Goal: Information Seeking & Learning: Understand process/instructions

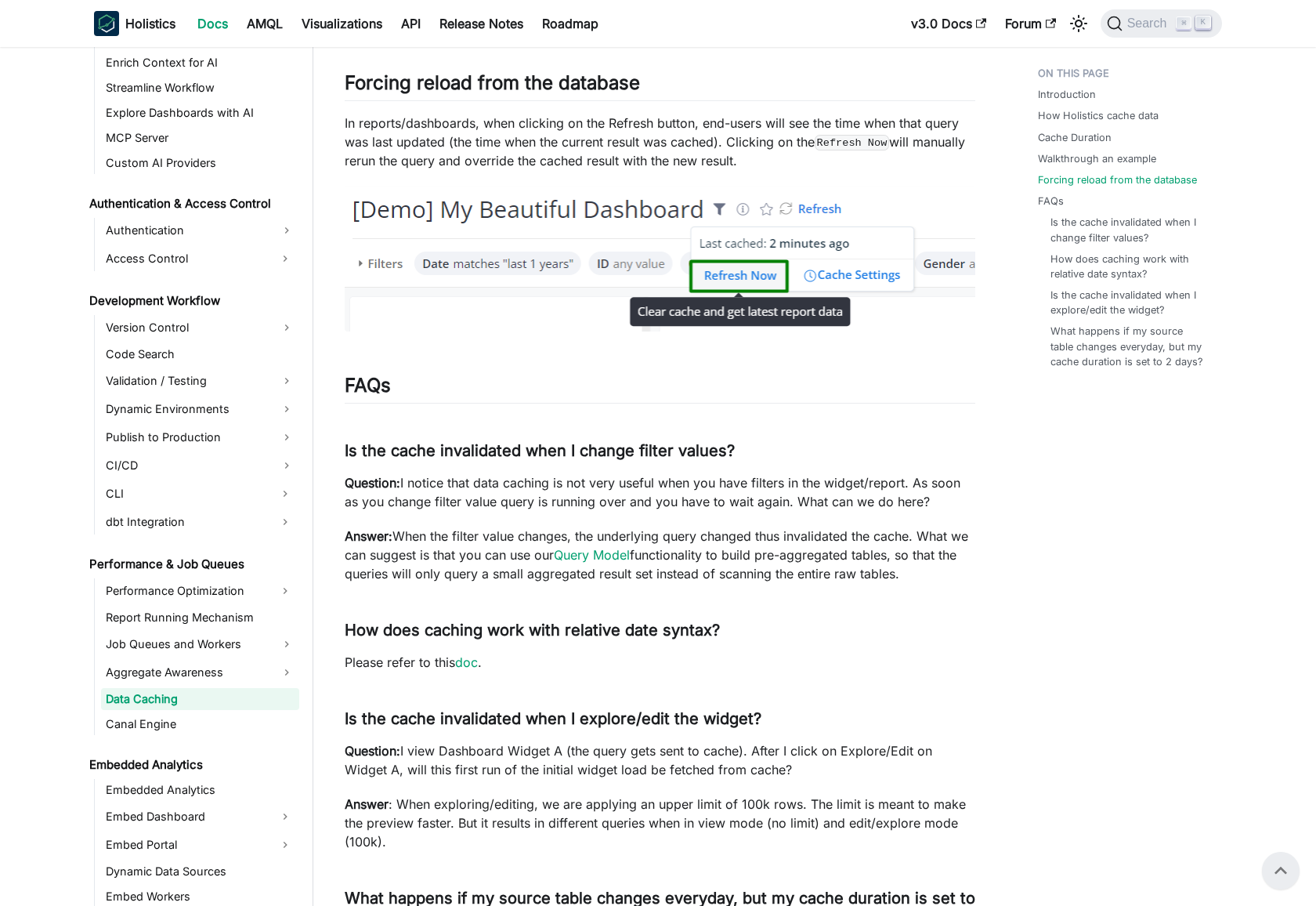
scroll to position [3479, 0]
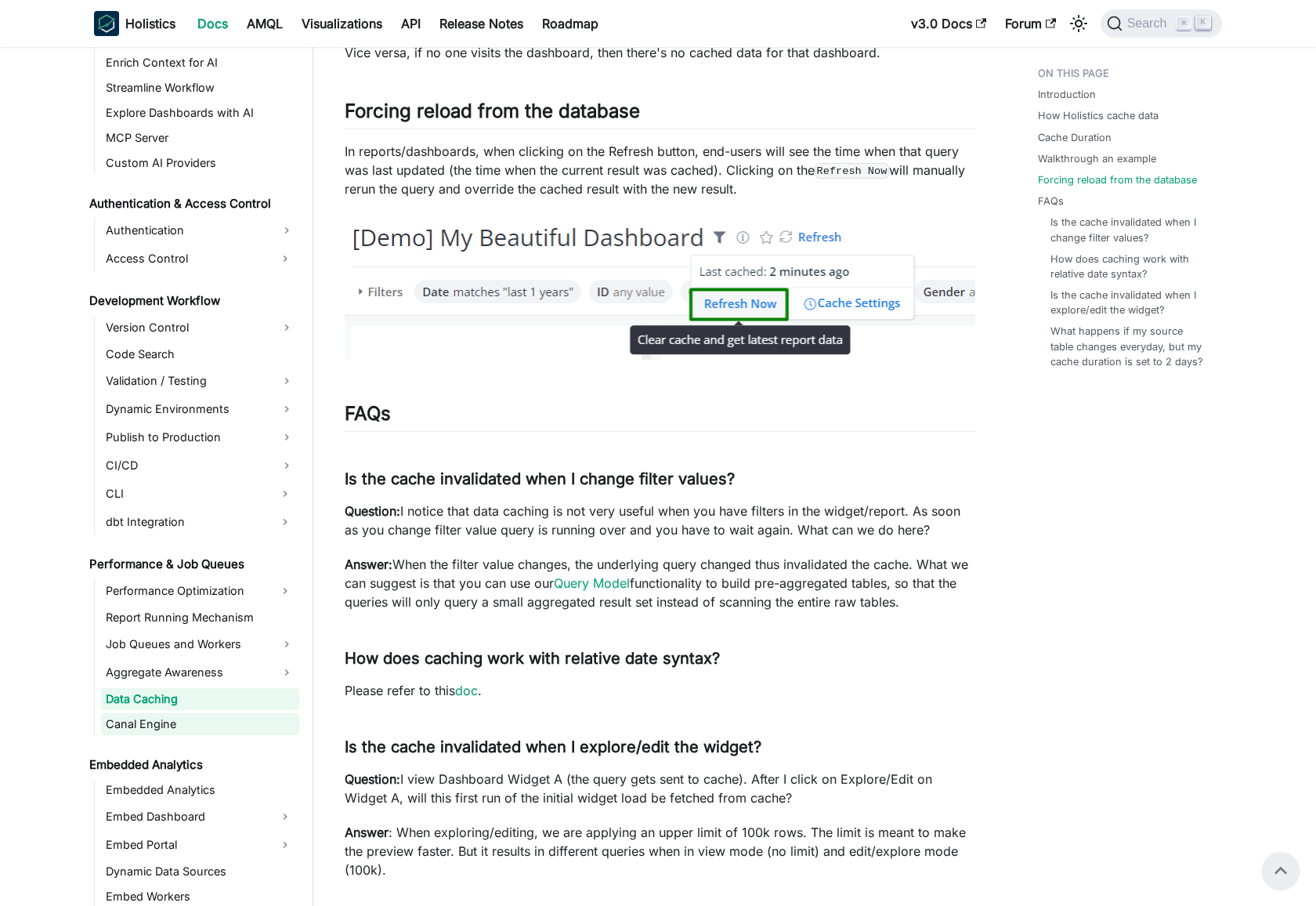
click at [238, 718] on link "Canal Engine" at bounding box center [200, 724] width 199 height 22
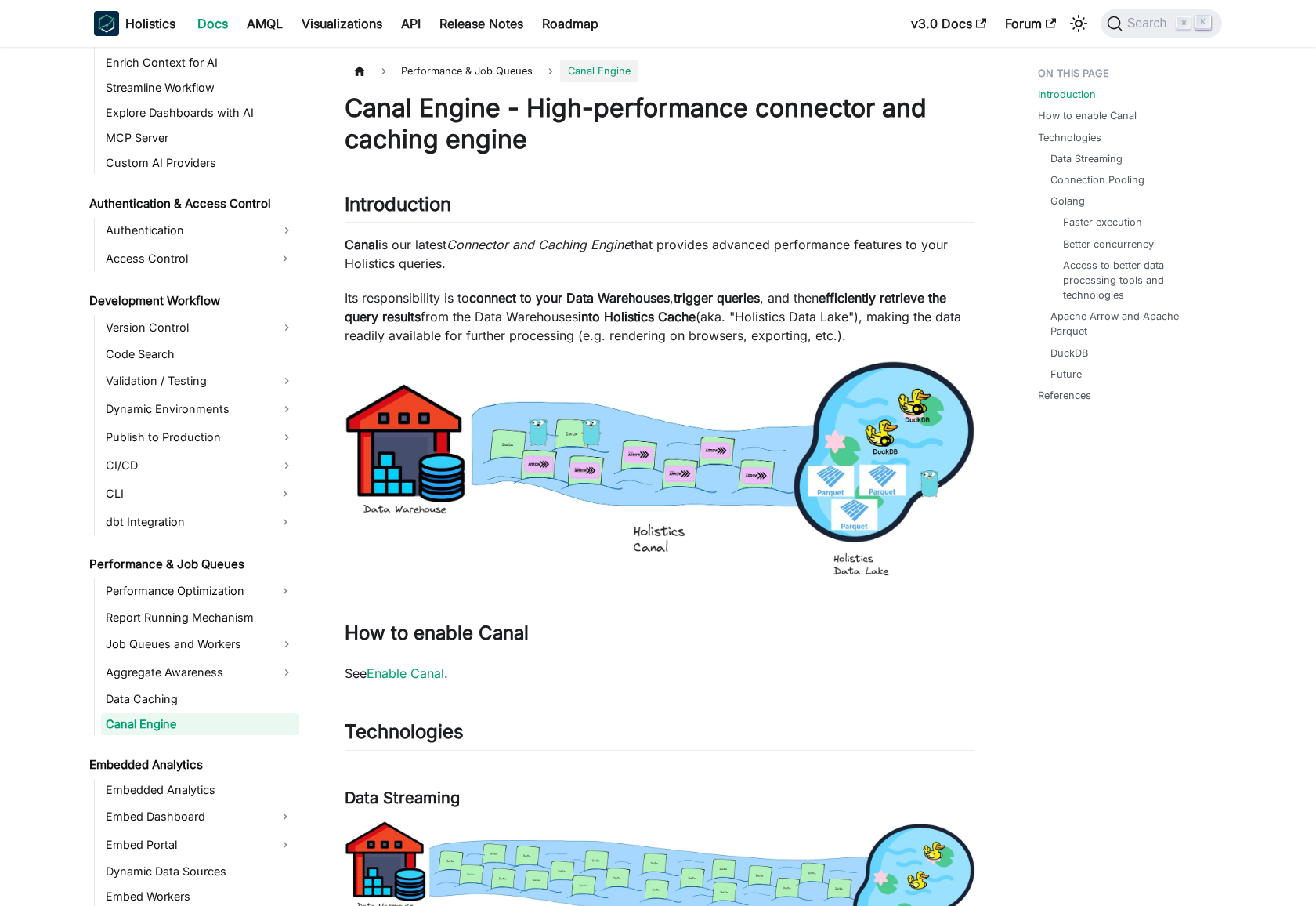
click at [352, 299] on p "Its responsibility is to connect to your Data Warehouses , trigger queries , an…" at bounding box center [660, 317] width 631 height 56
drag, startPoint x: 352, startPoint y: 299, endPoint x: 729, endPoint y: 310, distance: 377.2
click at [715, 293] on p "Its responsibility is to connect to your Data Warehouses , trigger queries , an…" at bounding box center [660, 317] width 631 height 56
click at [598, 320] on p "Its responsibility is to connect to your Data Warehouses , trigger queries , an…" at bounding box center [660, 317] width 631 height 56
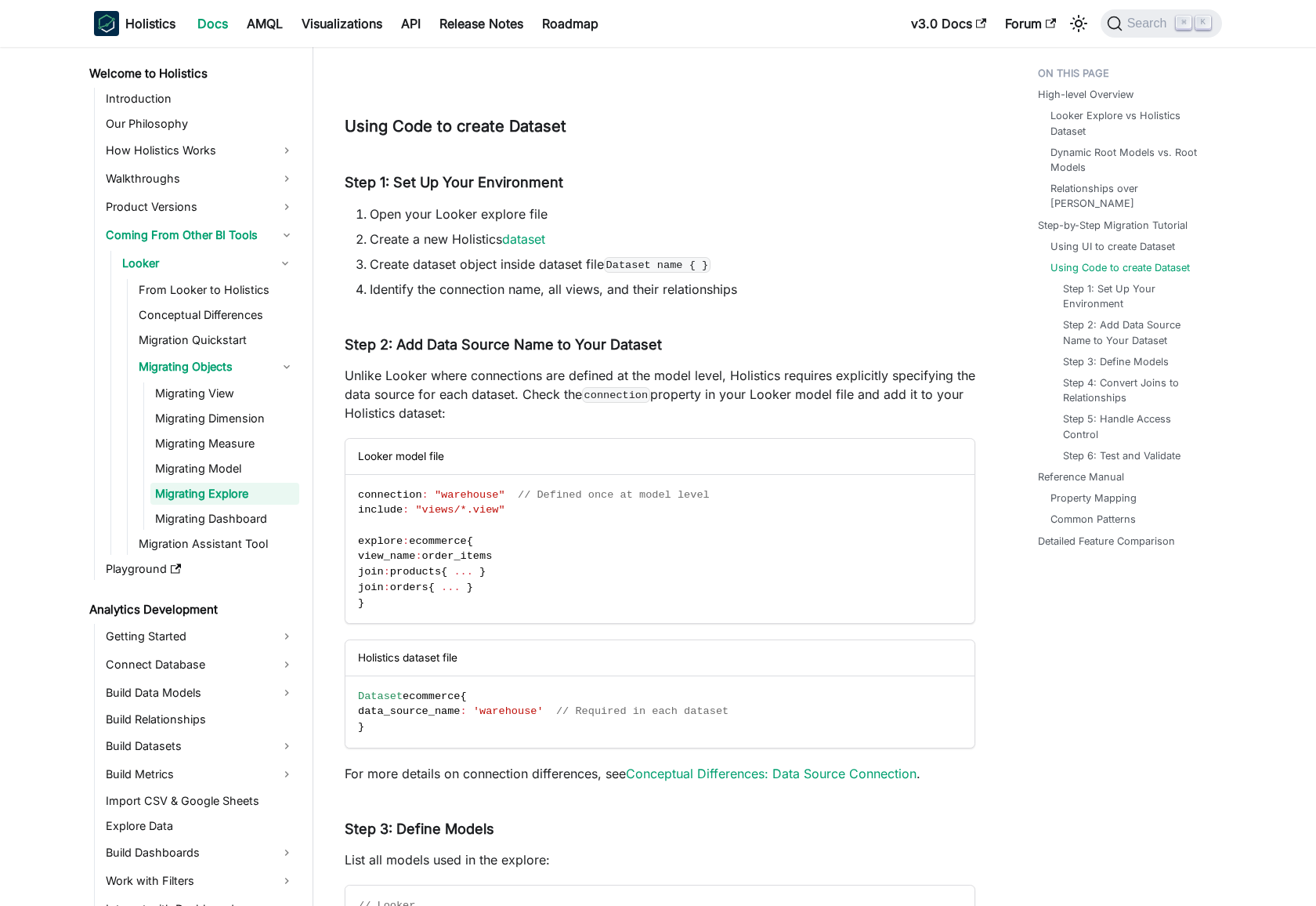
scroll to position [4191, 0]
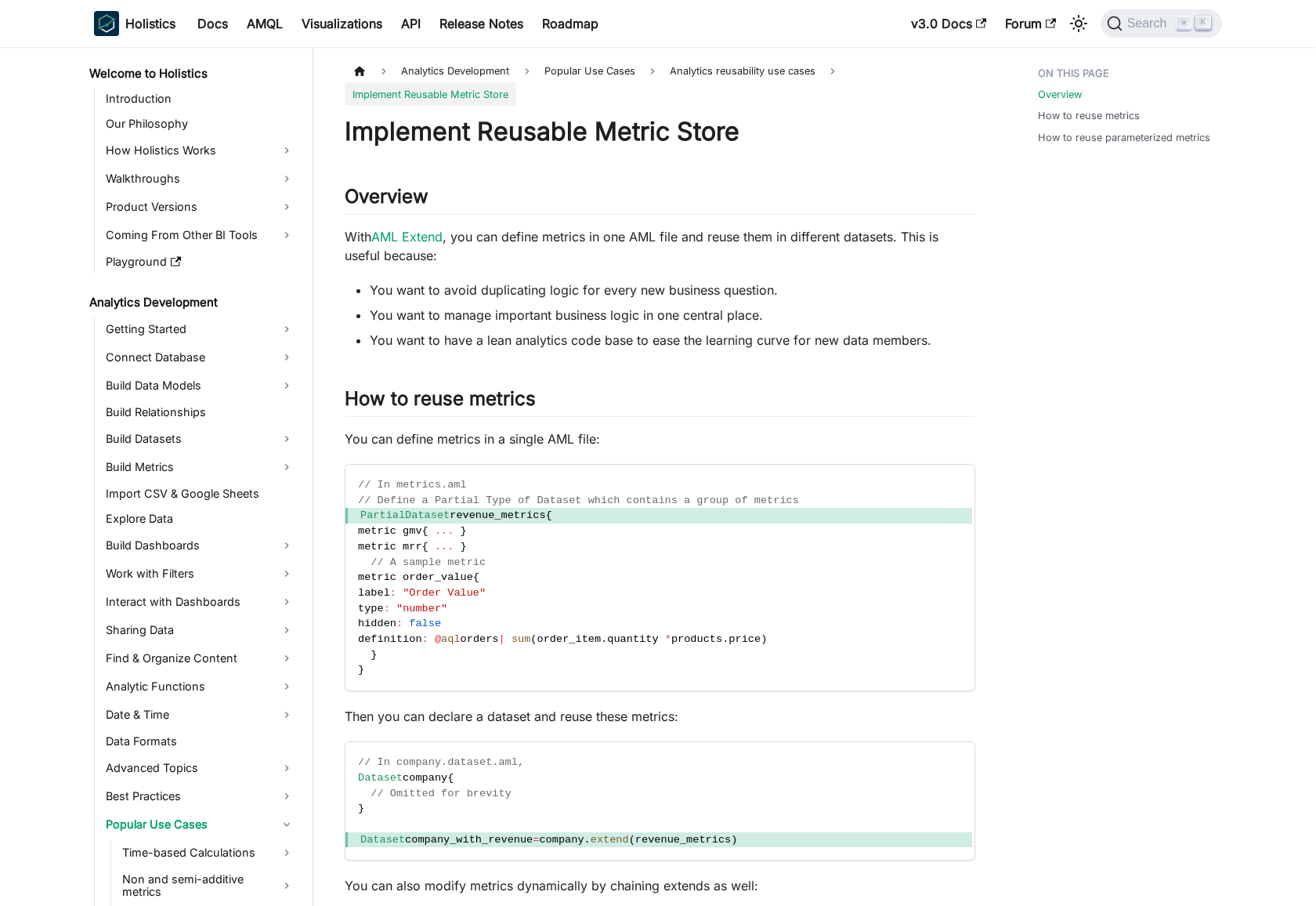
scroll to position [360, 0]
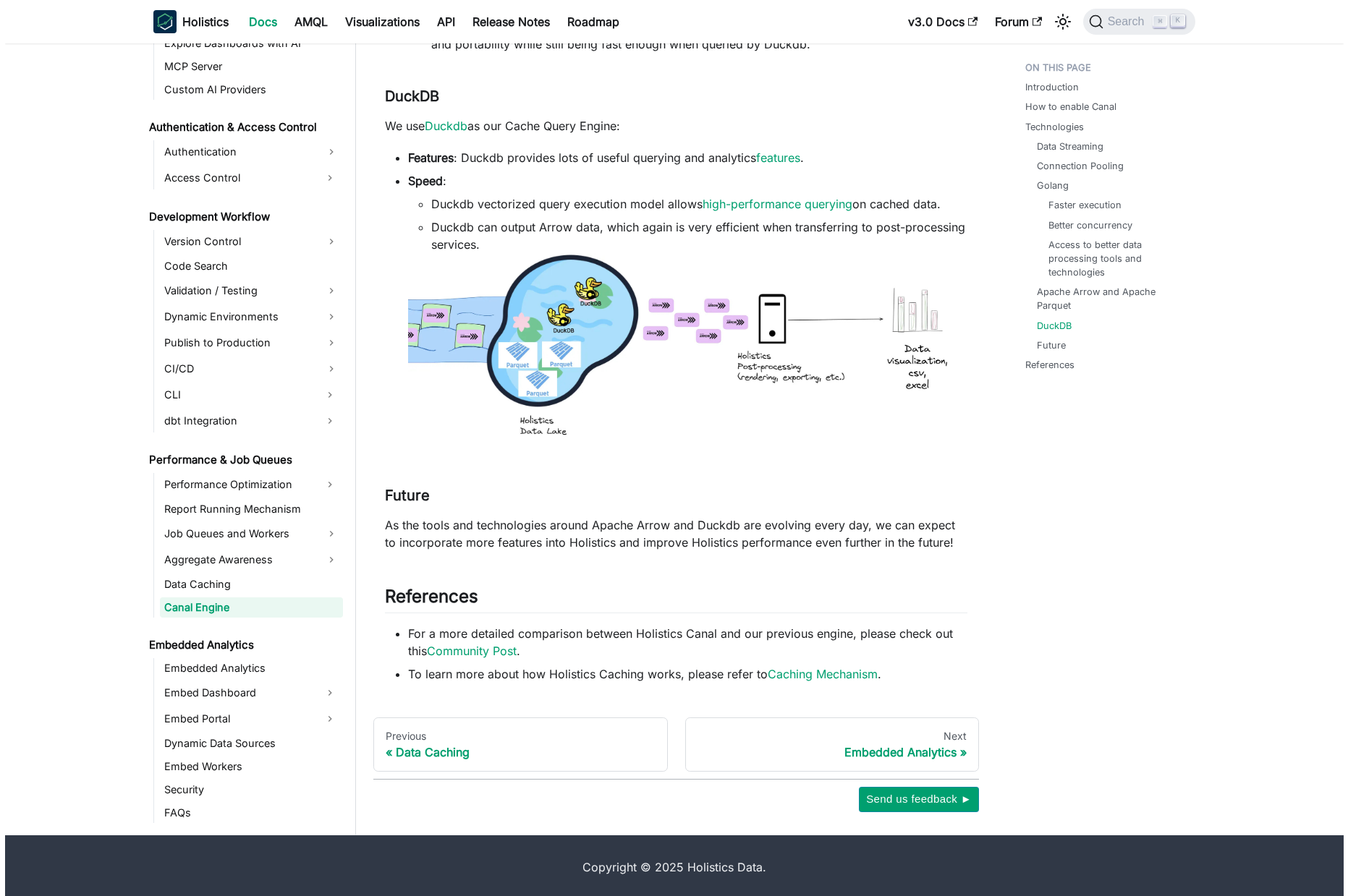
scroll to position [3001, 0]
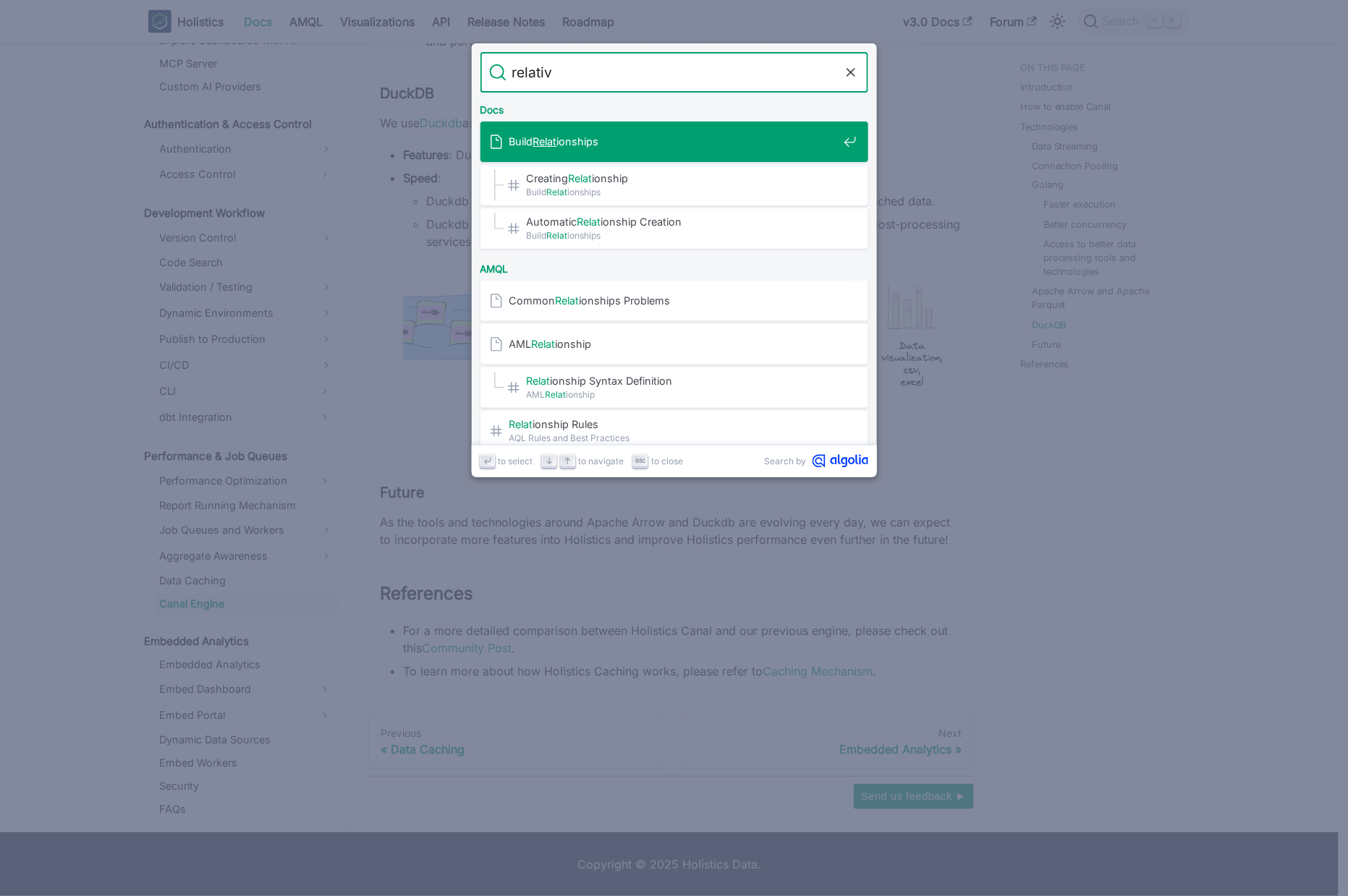
type input "relative"
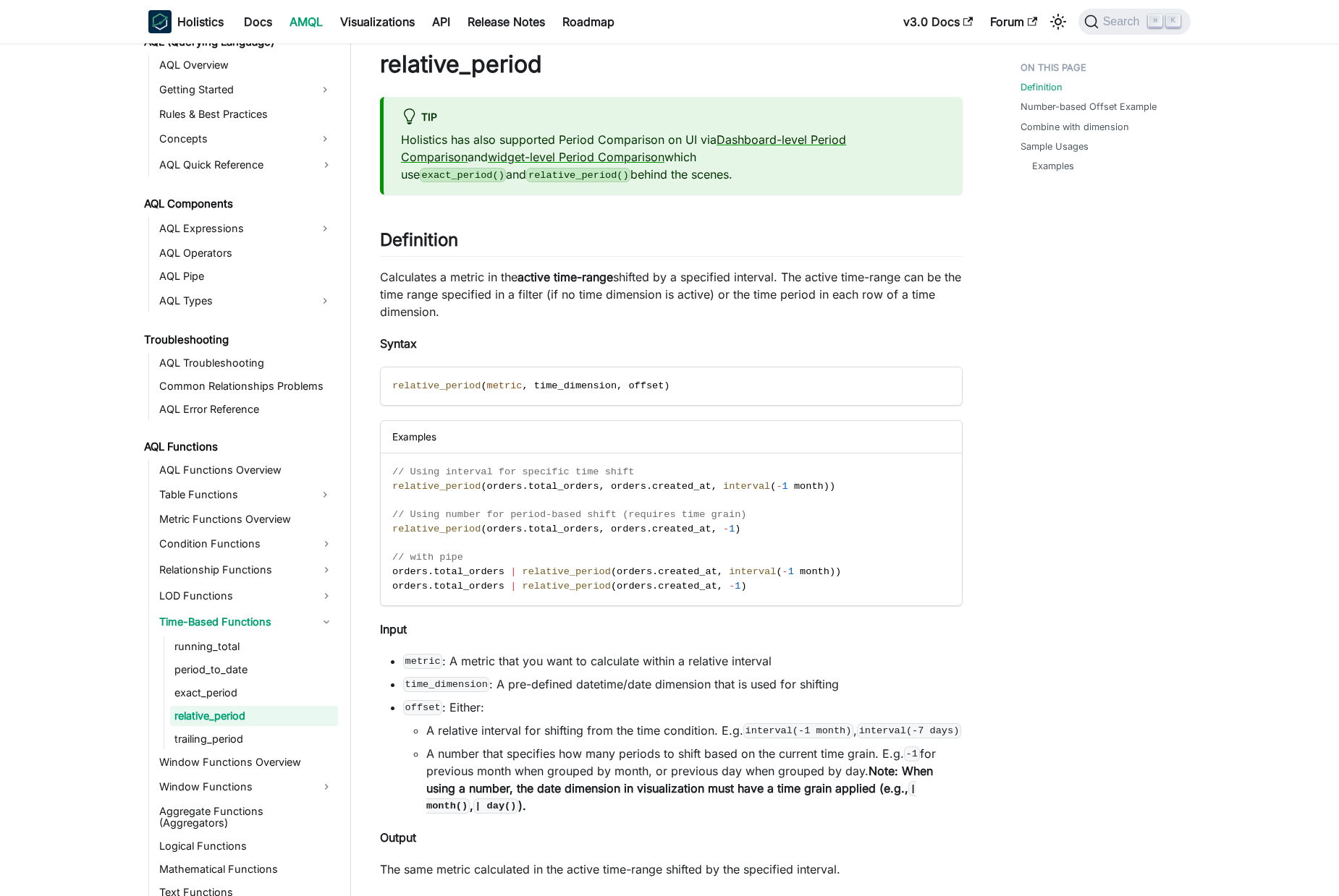
scroll to position [158, 0]
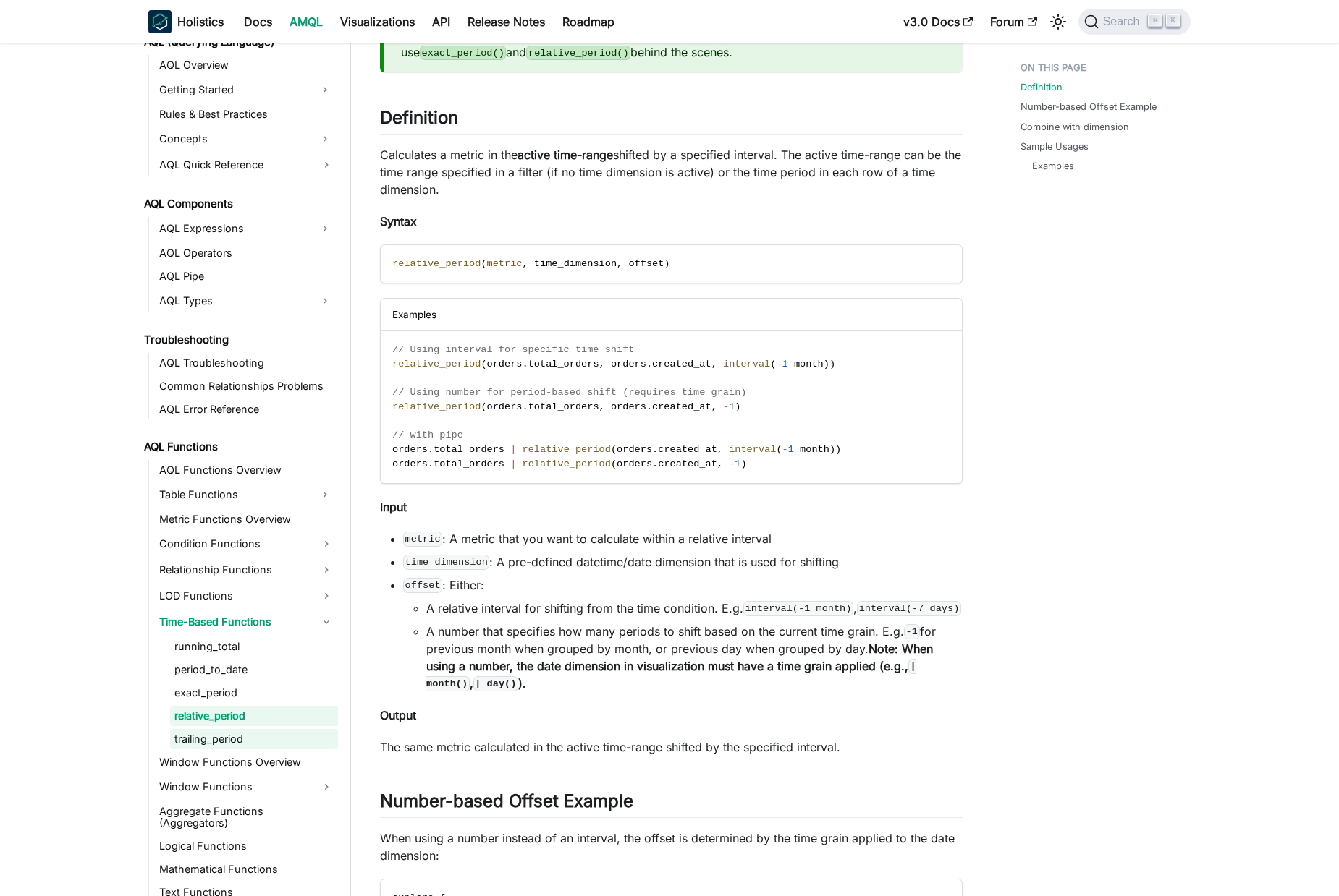
click at [276, 730] on link "trailing_period" at bounding box center [254, 739] width 168 height 20
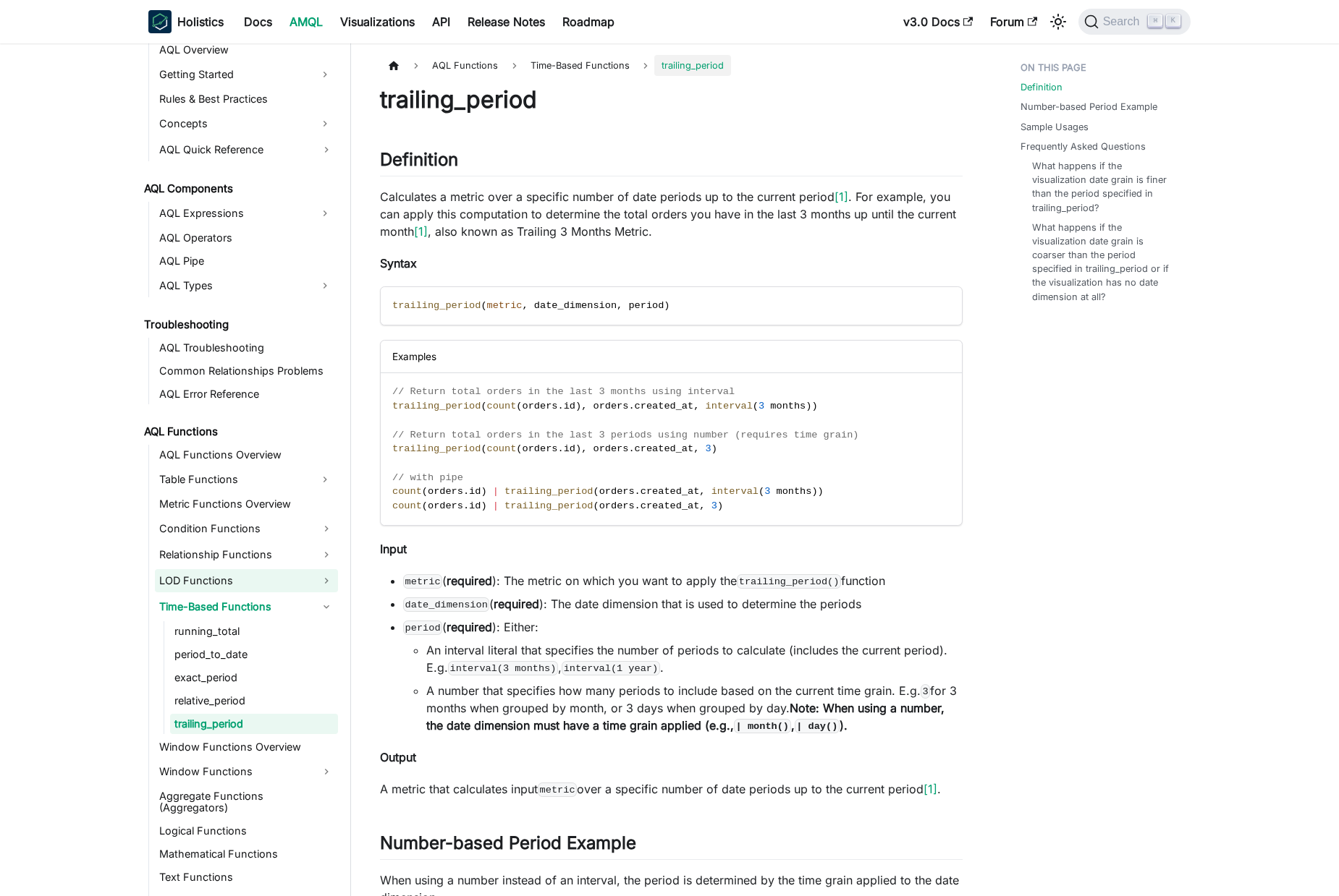
scroll to position [677, 0]
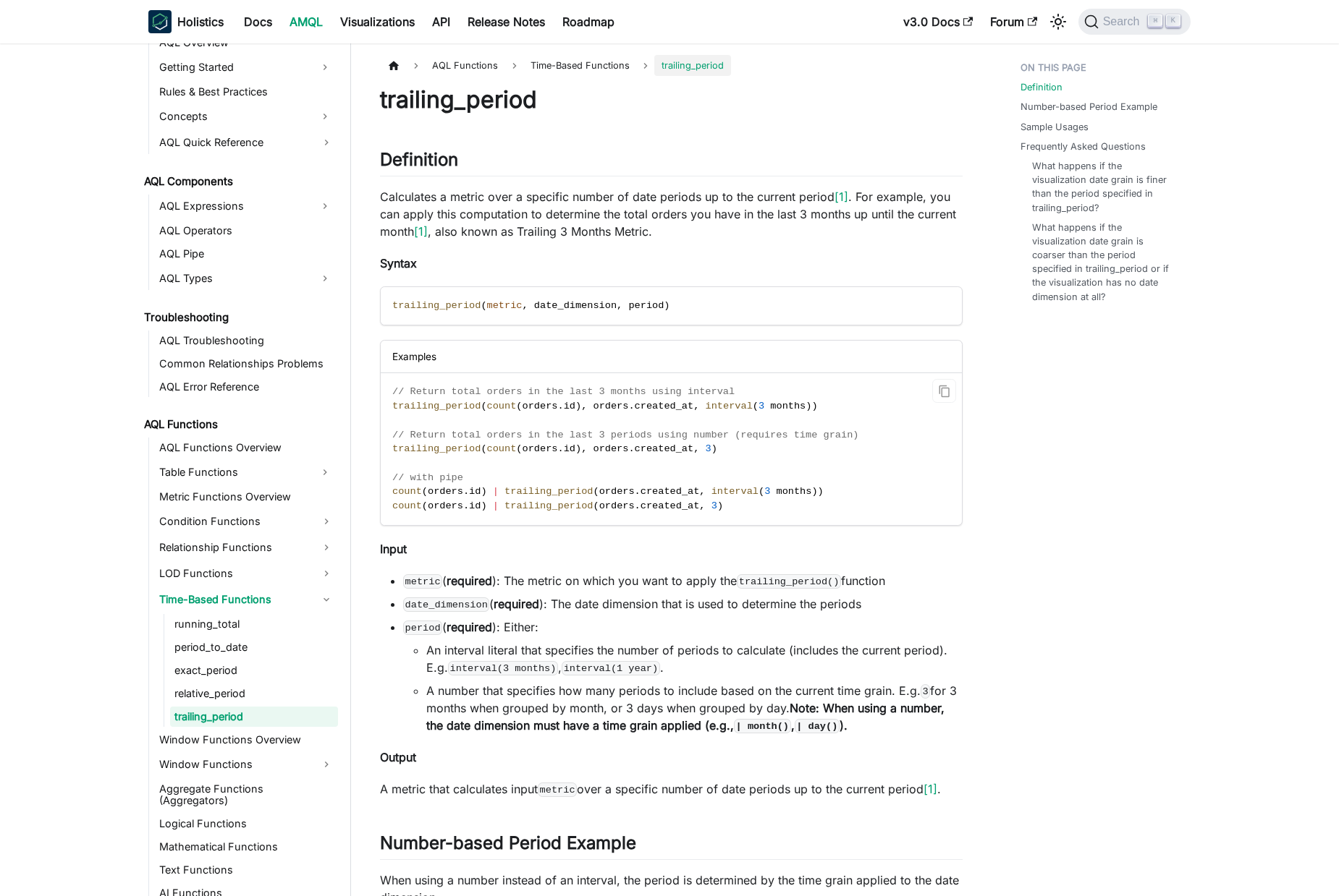
click at [510, 447] on span "count" at bounding box center [502, 449] width 30 height 11
drag, startPoint x: 510, startPoint y: 447, endPoint x: 582, endPoint y: 433, distance: 73.3
click at [735, 448] on code "// Return total orders in the last 3 months using interval trailing_period ( co…" at bounding box center [670, 449] width 579 height 151
click at [426, 430] on span "// Return total orders in the last 3 periods using number (requires time grain)" at bounding box center [624, 435] width 466 height 11
drag, startPoint x: 426, startPoint y: 429, endPoint x: 764, endPoint y: 436, distance: 338.1
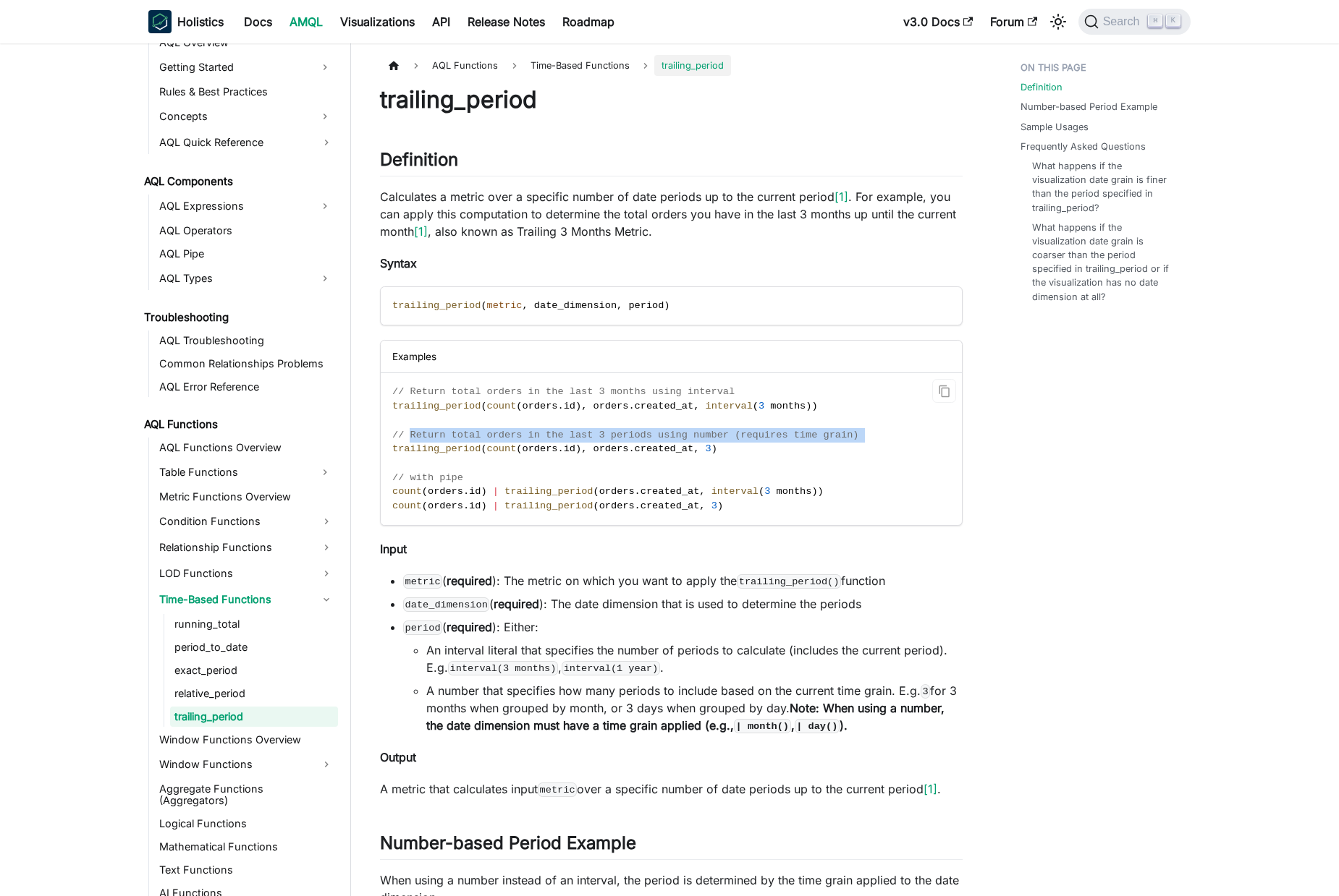
click at [871, 432] on code "// Return total orders in the last 3 months using interval trailing_period ( co…" at bounding box center [670, 449] width 579 height 151
click at [758, 436] on span "// Return total orders in the last 3 periods using number (requires time grain)" at bounding box center [624, 435] width 466 height 11
click at [818, 437] on span "// Return total orders in the last 3 periods using number (requires time grain)" at bounding box center [624, 435] width 466 height 11
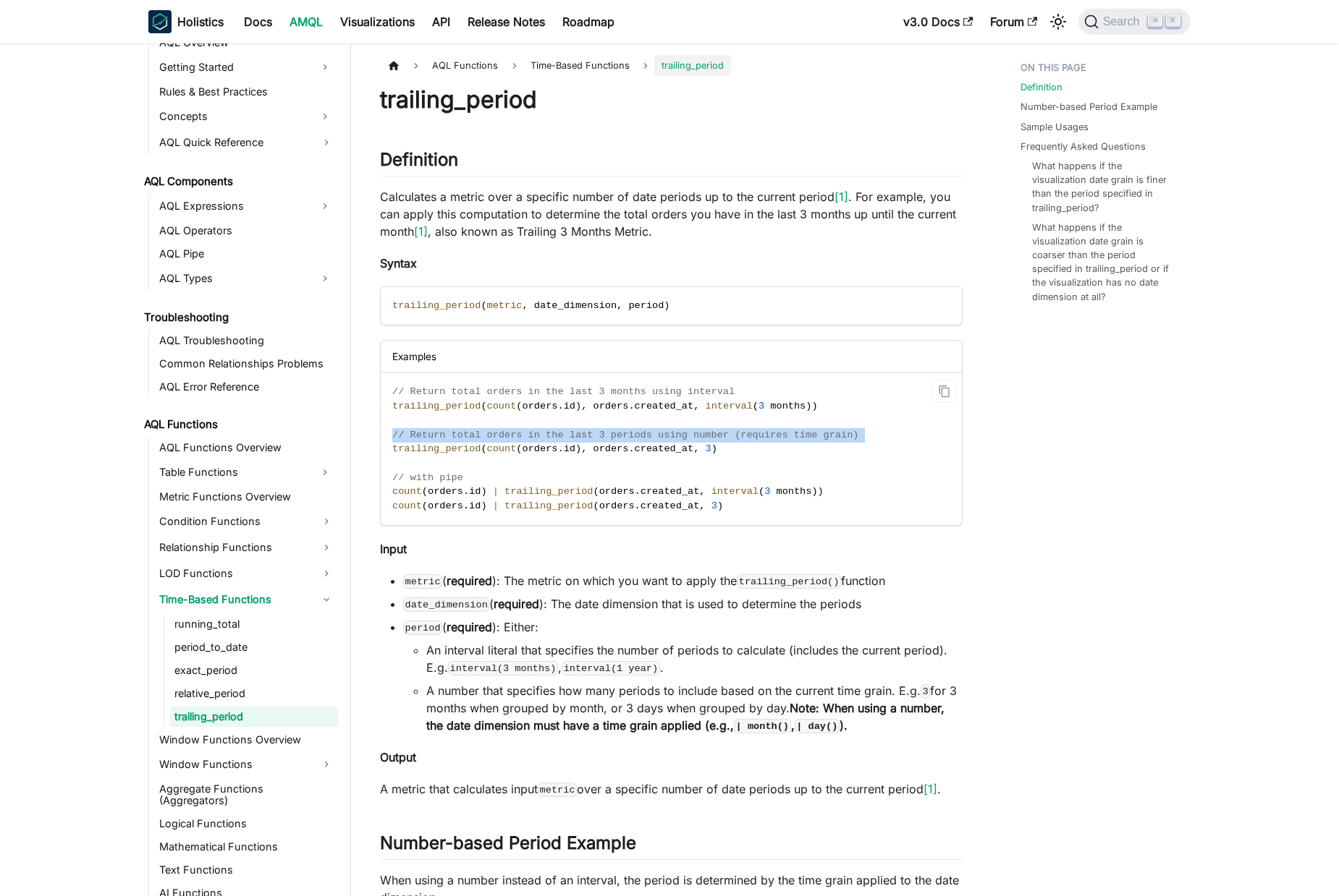
click at [729, 433] on span "// Return total orders in the last 3 periods using number (requires time grain)" at bounding box center [624, 435] width 466 height 11
click at [808, 405] on span ")" at bounding box center [808, 407] width 6 height 11
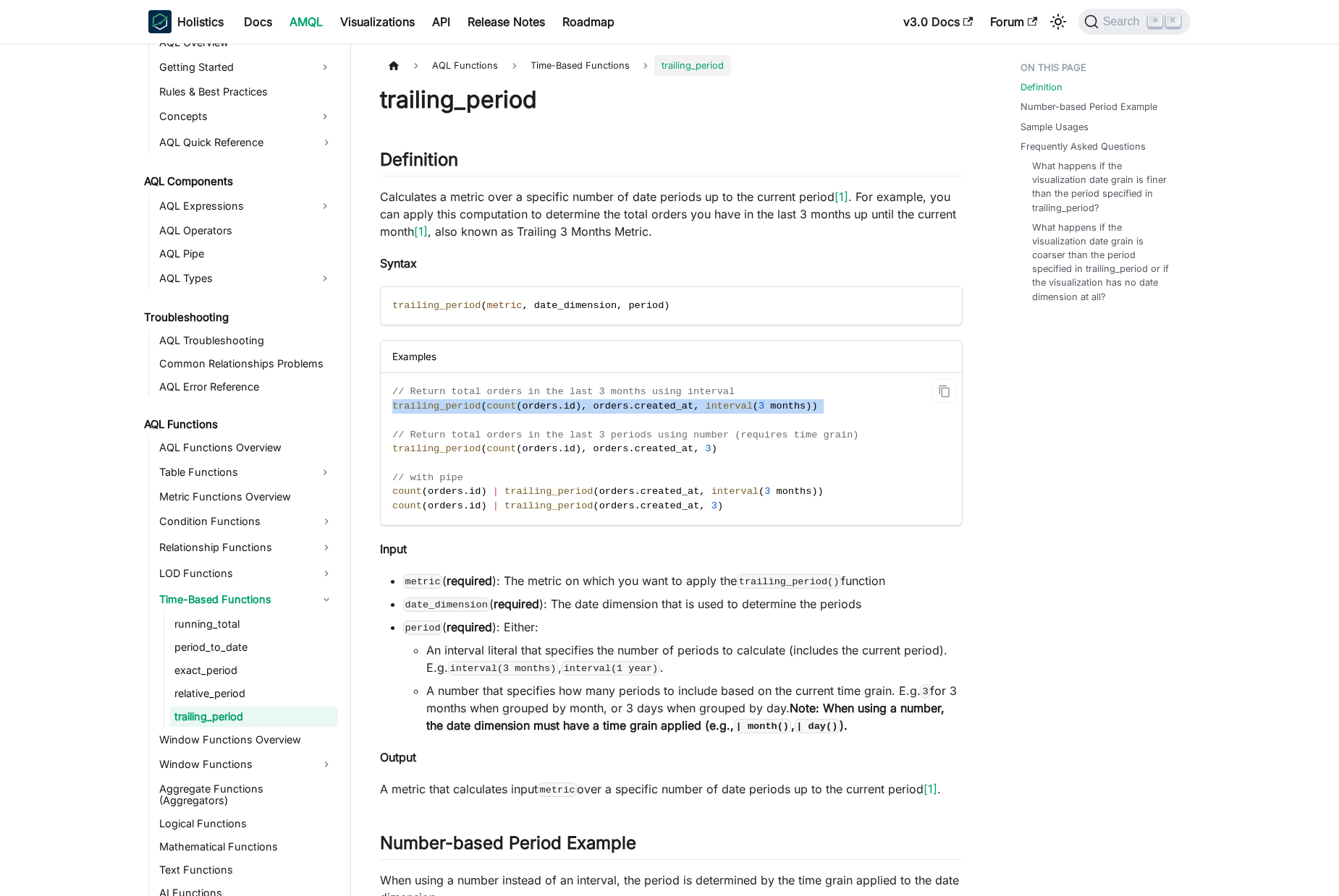
click at [808, 405] on span ")" at bounding box center [808, 407] width 6 height 11
click at [671, 407] on span "created_at" at bounding box center [664, 407] width 59 height 11
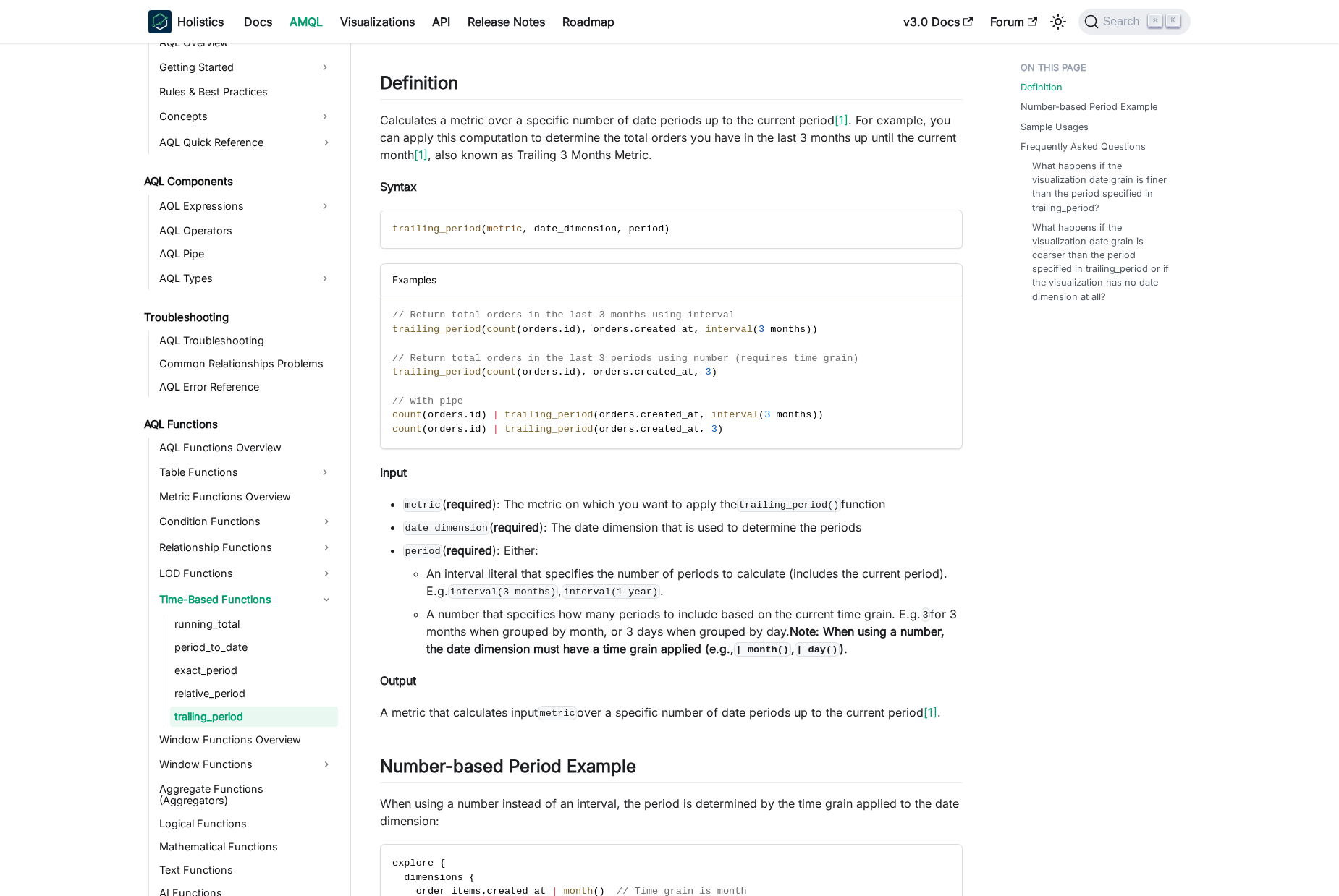
scroll to position [79, 0]
click at [536, 411] on span "trailing_period" at bounding box center [549, 413] width 89 height 11
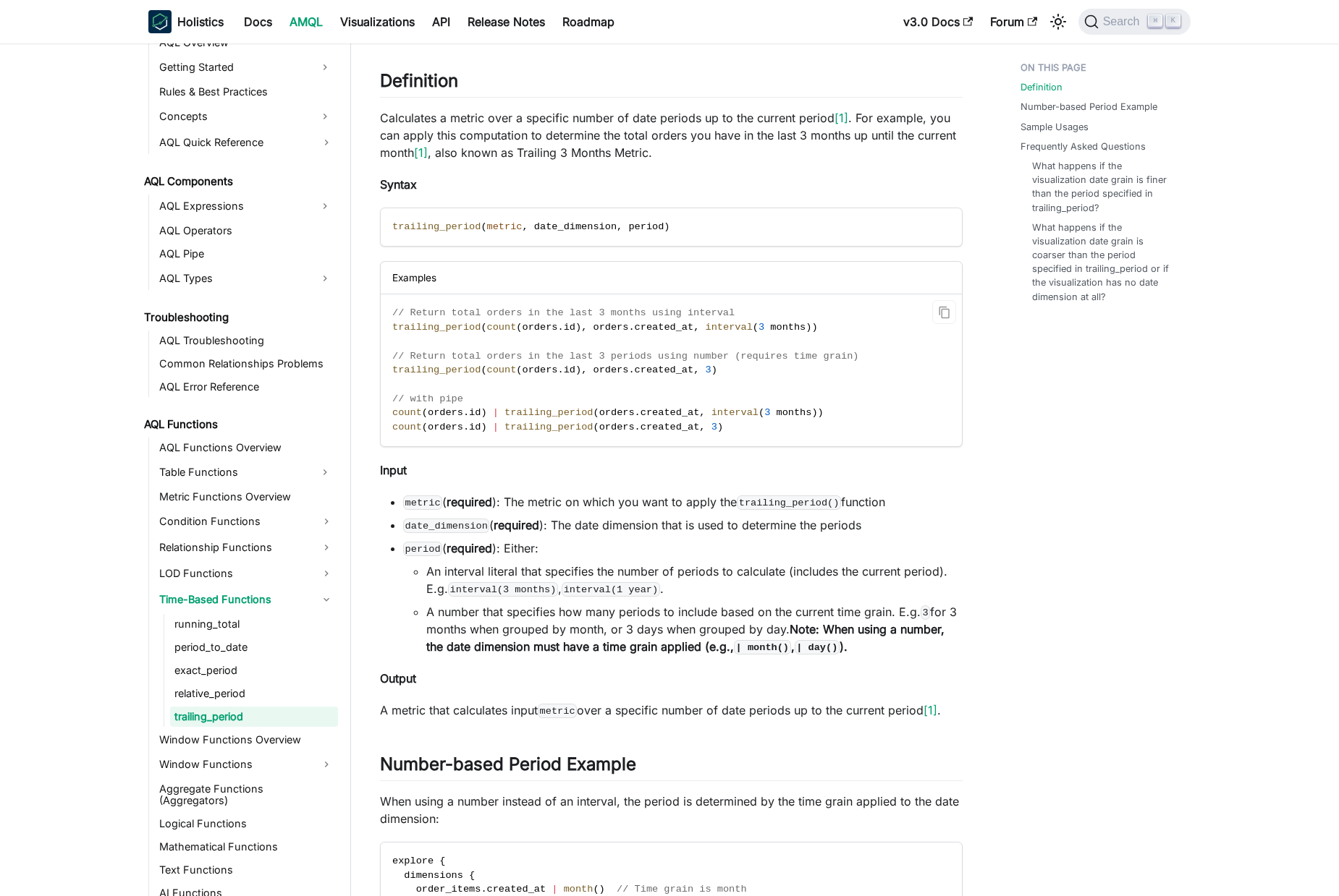
click at [659, 413] on span "created_at" at bounding box center [670, 413] width 59 height 11
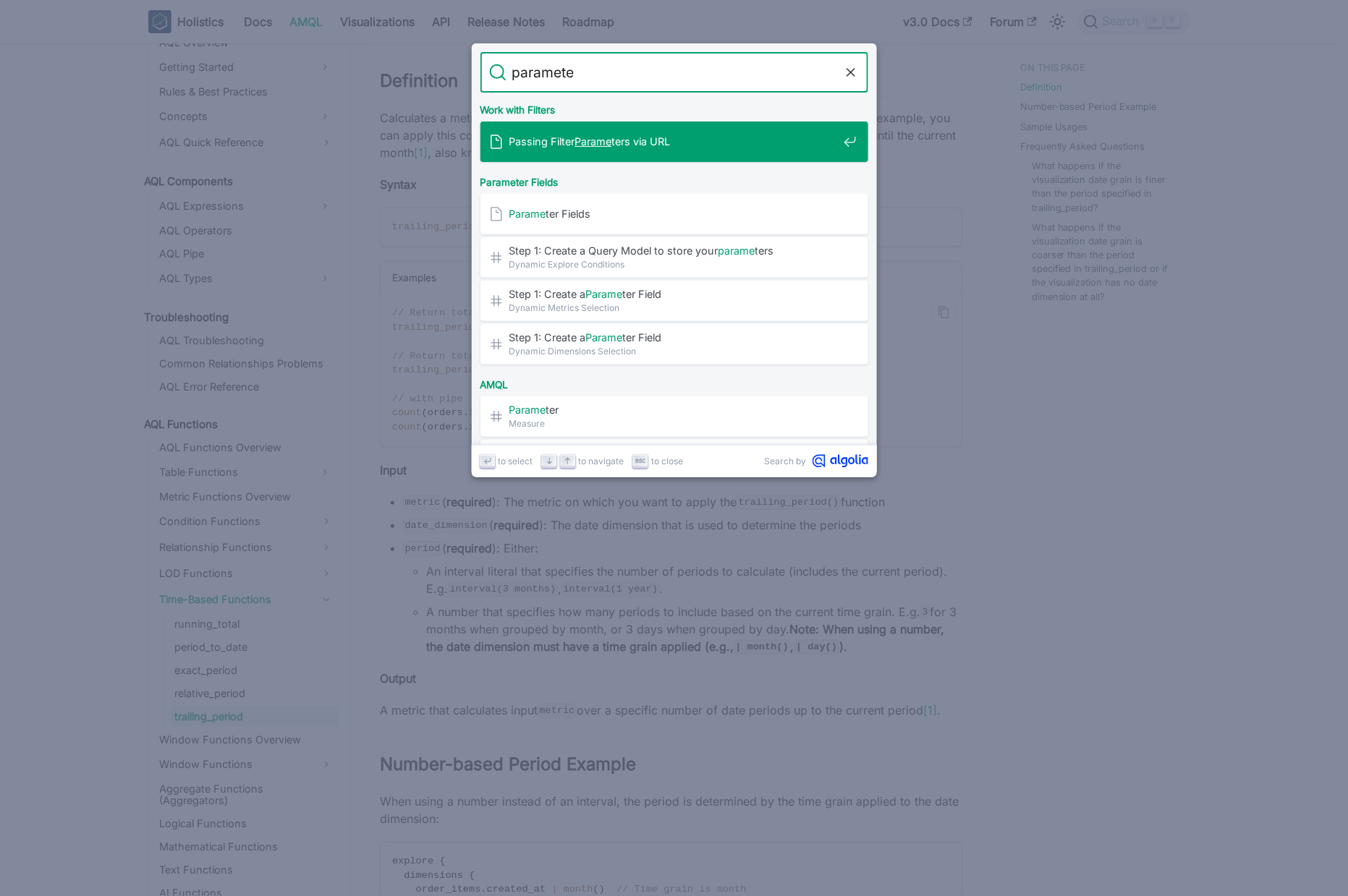
type input "parameter"
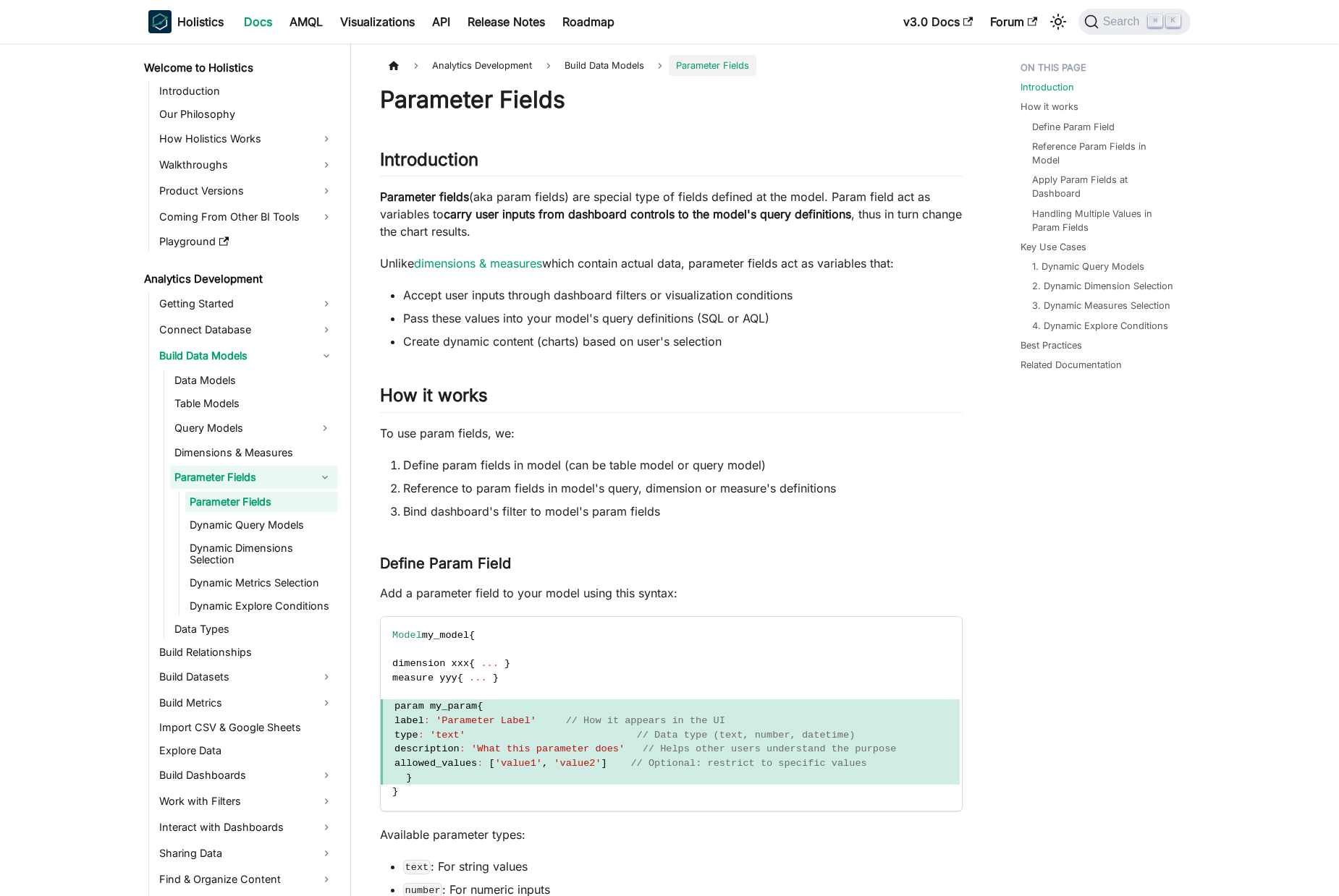
click at [260, 472] on link "Parameter Fields" at bounding box center [241, 477] width 142 height 23
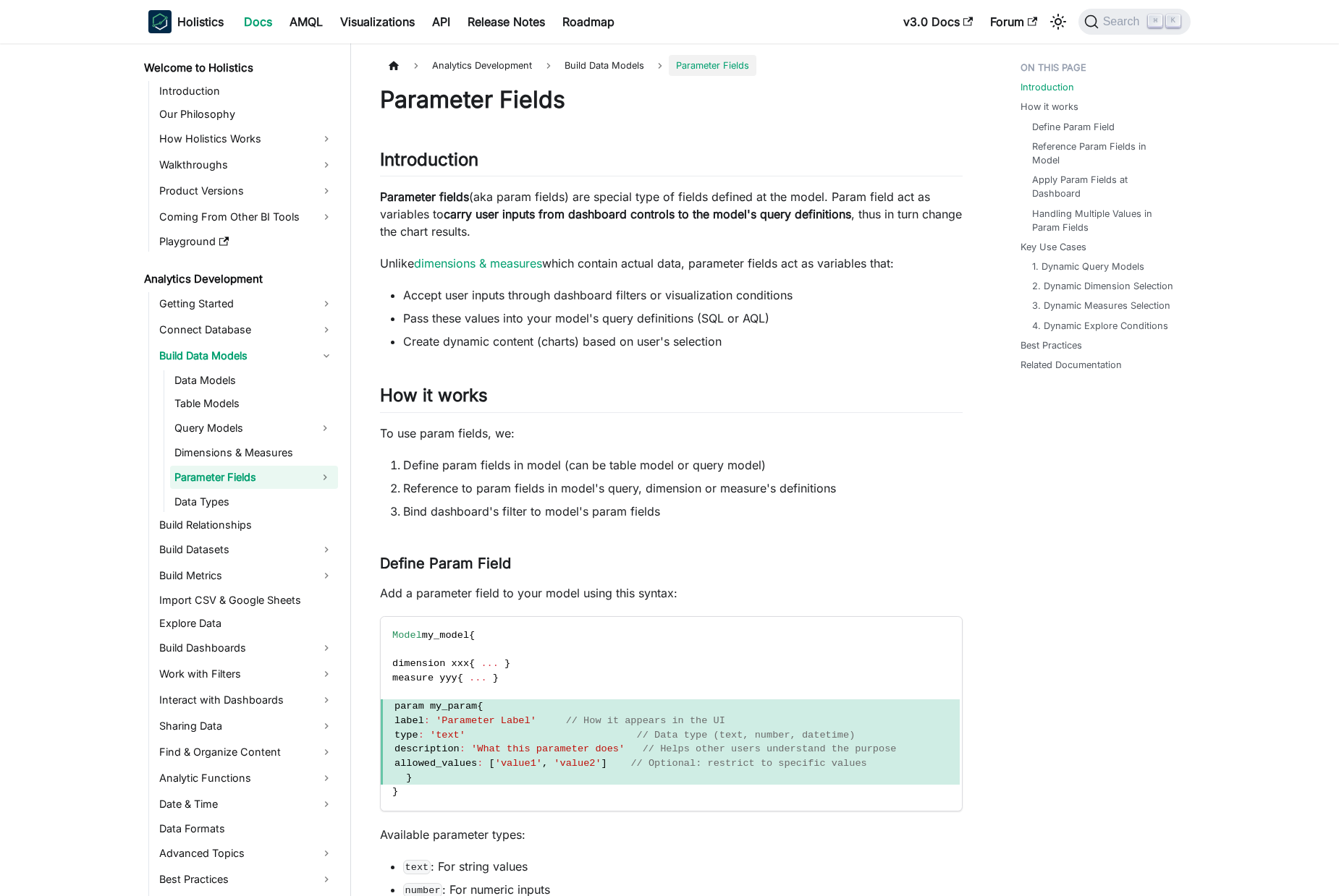
click at [260, 472] on link "Parameter Fields" at bounding box center [241, 477] width 142 height 23
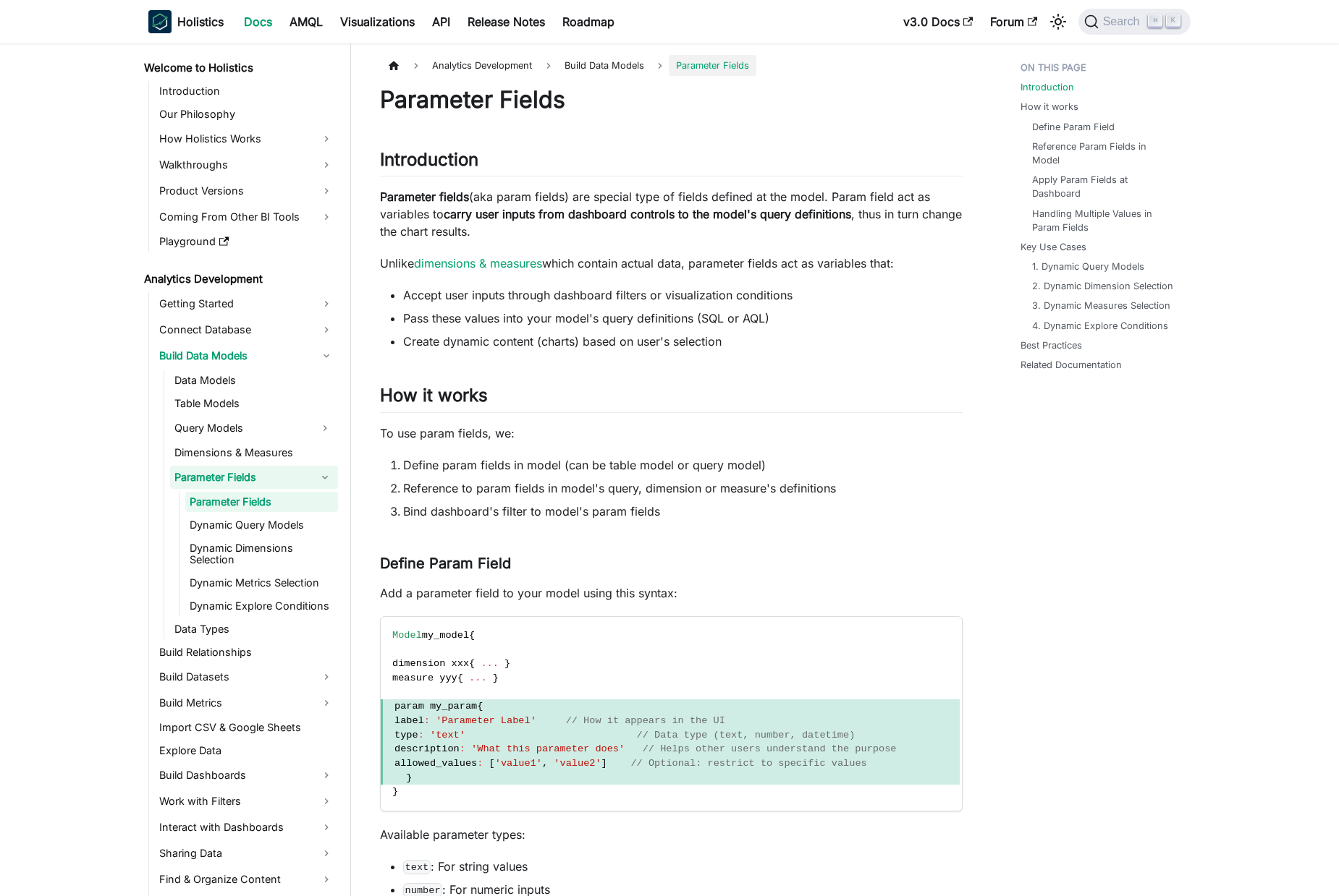
click at [257, 499] on link "Parameter Fields" at bounding box center [262, 502] width 153 height 20
click at [817, 201] on p "Parameter fields (aka param fields) are special type of fields defined at the m…" at bounding box center [671, 214] width 583 height 52
drag, startPoint x: 817, startPoint y: 201, endPoint x: 668, endPoint y: 190, distance: 149.4
click at [668, 190] on p "Parameter fields (aka param fields) are special type of fields defined at the m…" at bounding box center [671, 214] width 583 height 52
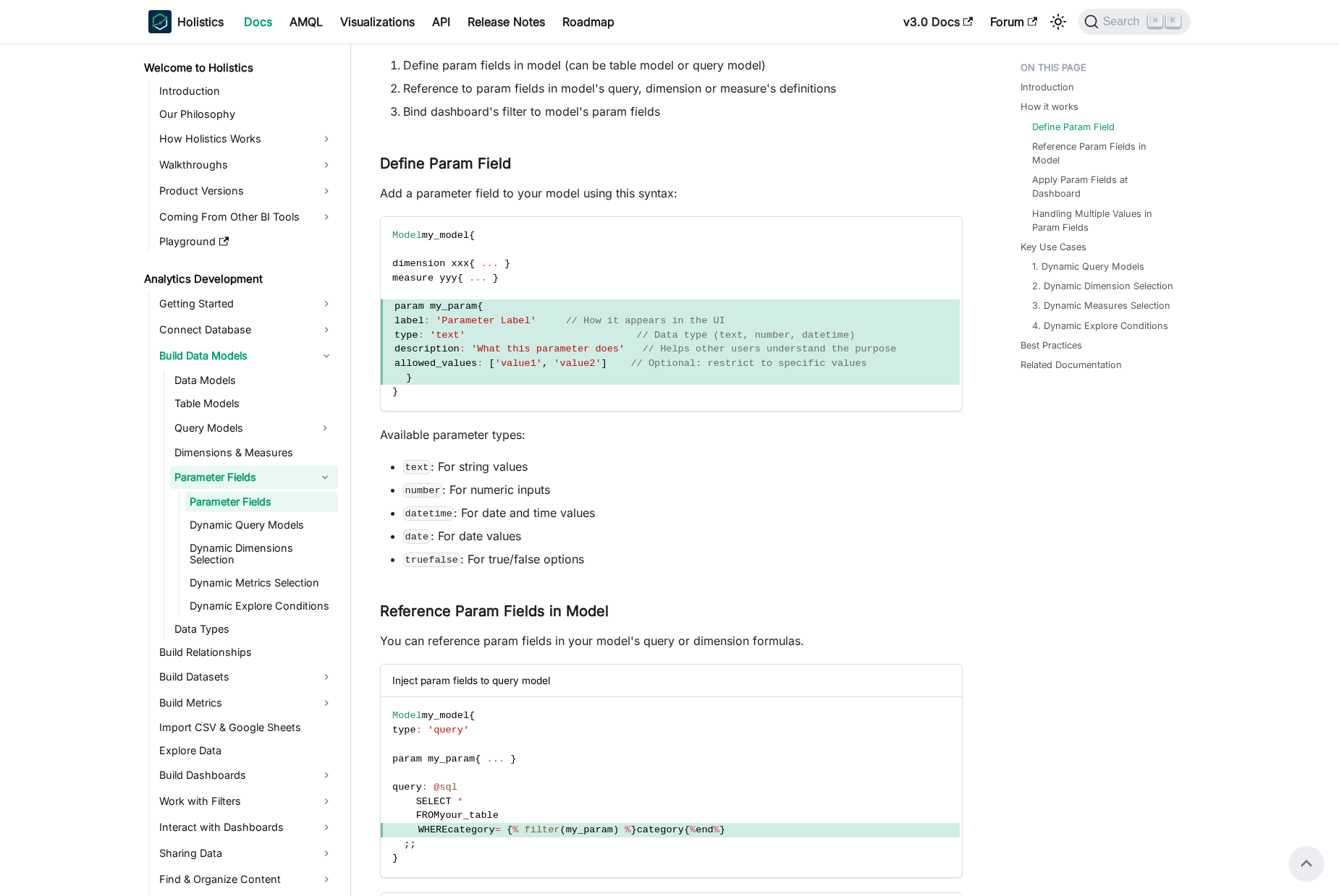
scroll to position [372, 0]
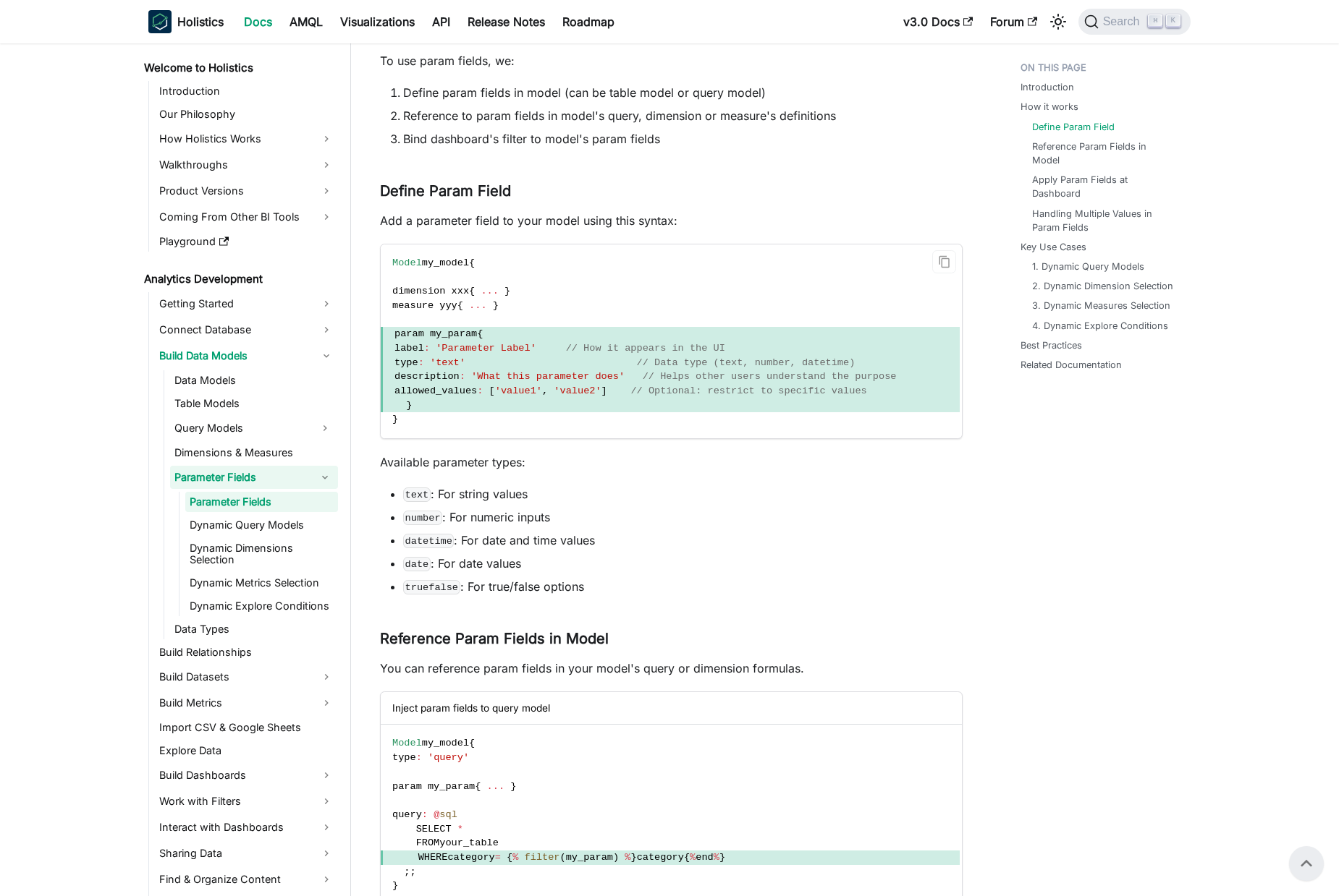
click at [410, 371] on span "description" at bounding box center [427, 377] width 65 height 11
drag, startPoint x: 410, startPoint y: 371, endPoint x: 617, endPoint y: 371, distance: 207.0
click at [642, 372] on span "description : 'What this parameter does' // Helps other users understand the pu…" at bounding box center [670, 377] width 579 height 15
click at [533, 374] on span "'What this parameter does'" at bounding box center [548, 377] width 153 height 11
click at [427, 388] on span "allowed_values" at bounding box center [435, 391] width 82 height 11
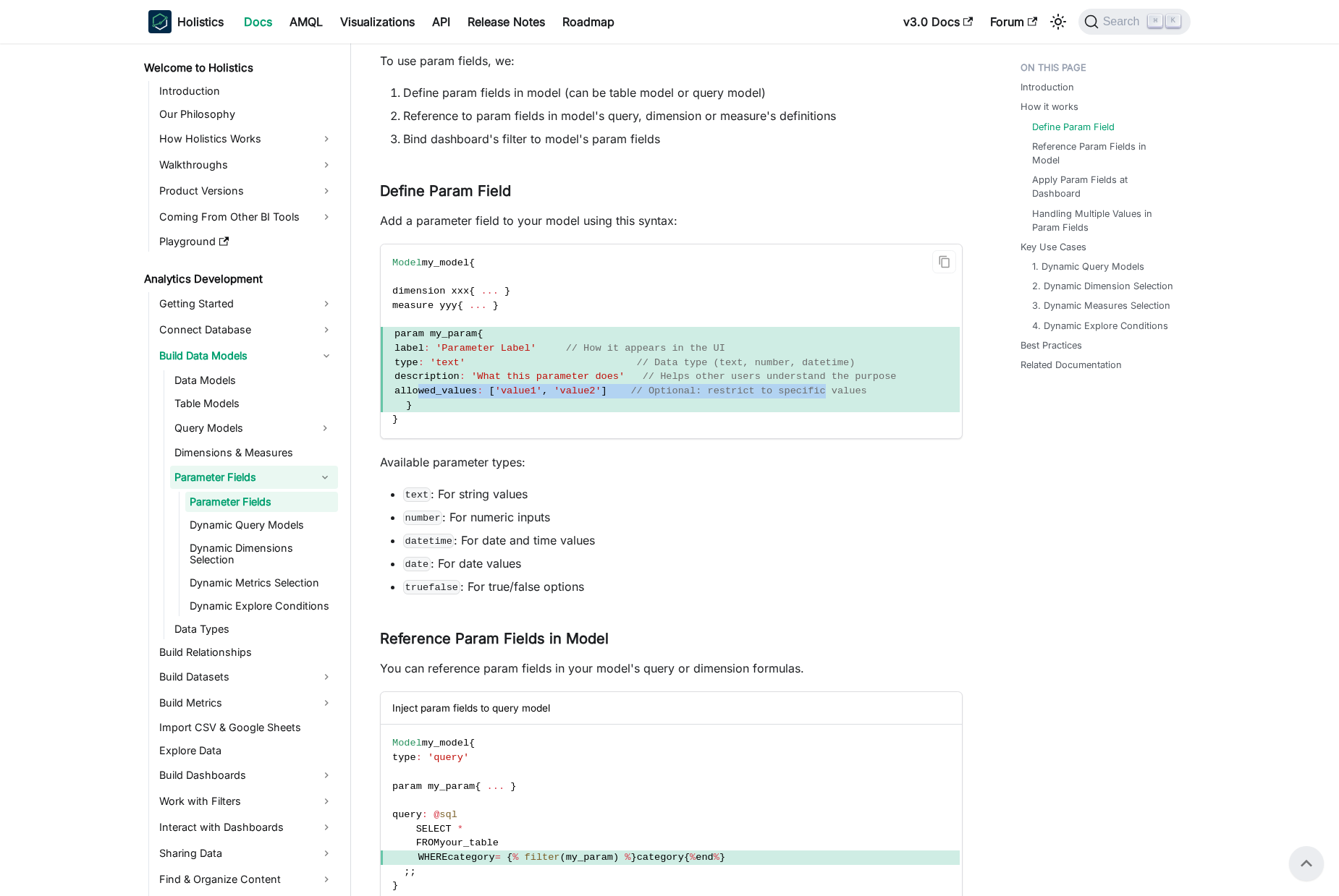
drag, startPoint x: 427, startPoint y: 388, endPoint x: 698, endPoint y: 383, distance: 271.0
click at [829, 390] on span "allowed_values : [ 'value1' , 'value2' ] // Optional: restrict to specific valu…" at bounding box center [670, 392] width 579 height 15
click at [609, 381] on span "'What this parameter does'" at bounding box center [548, 377] width 153 height 11
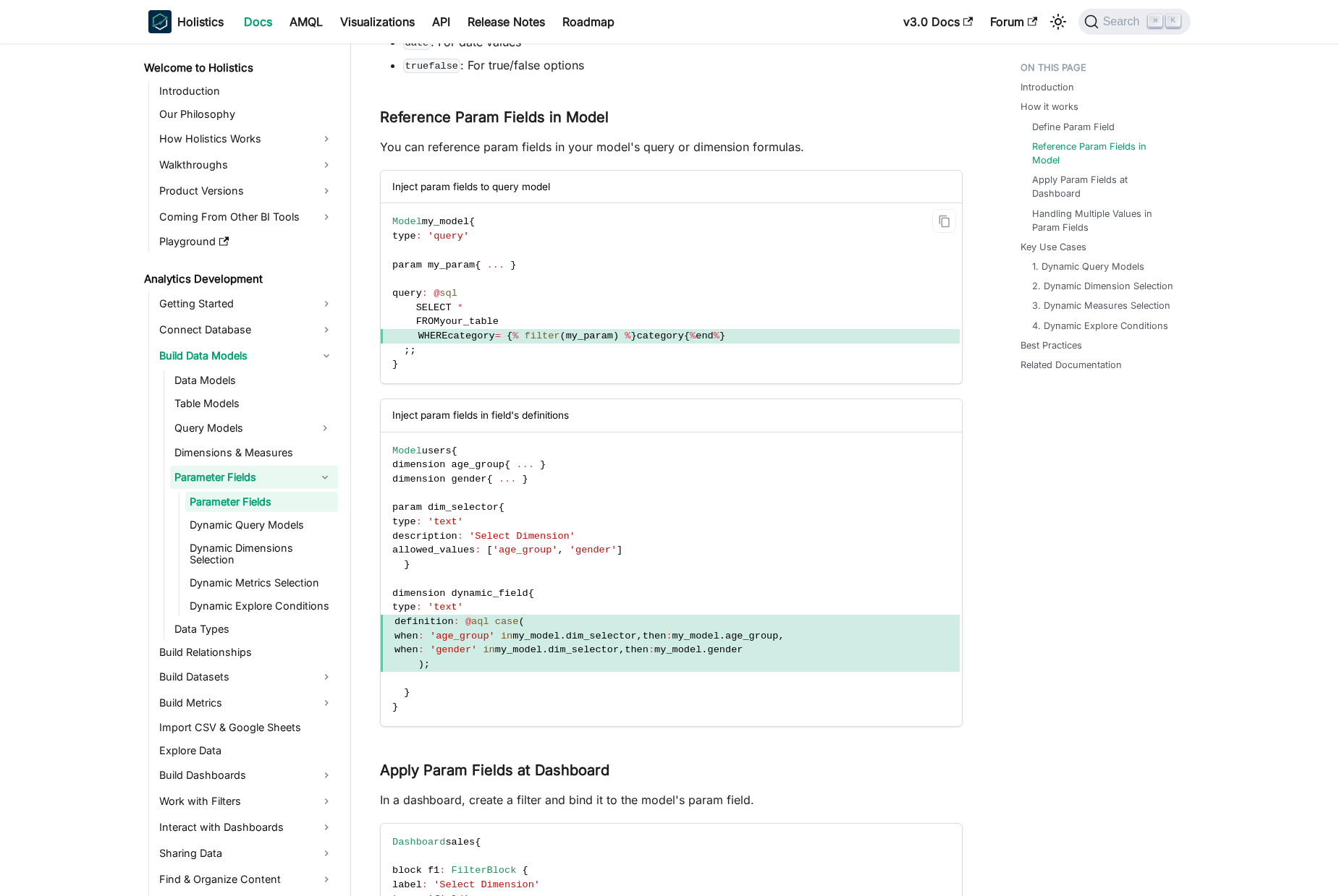
scroll to position [936, 0]
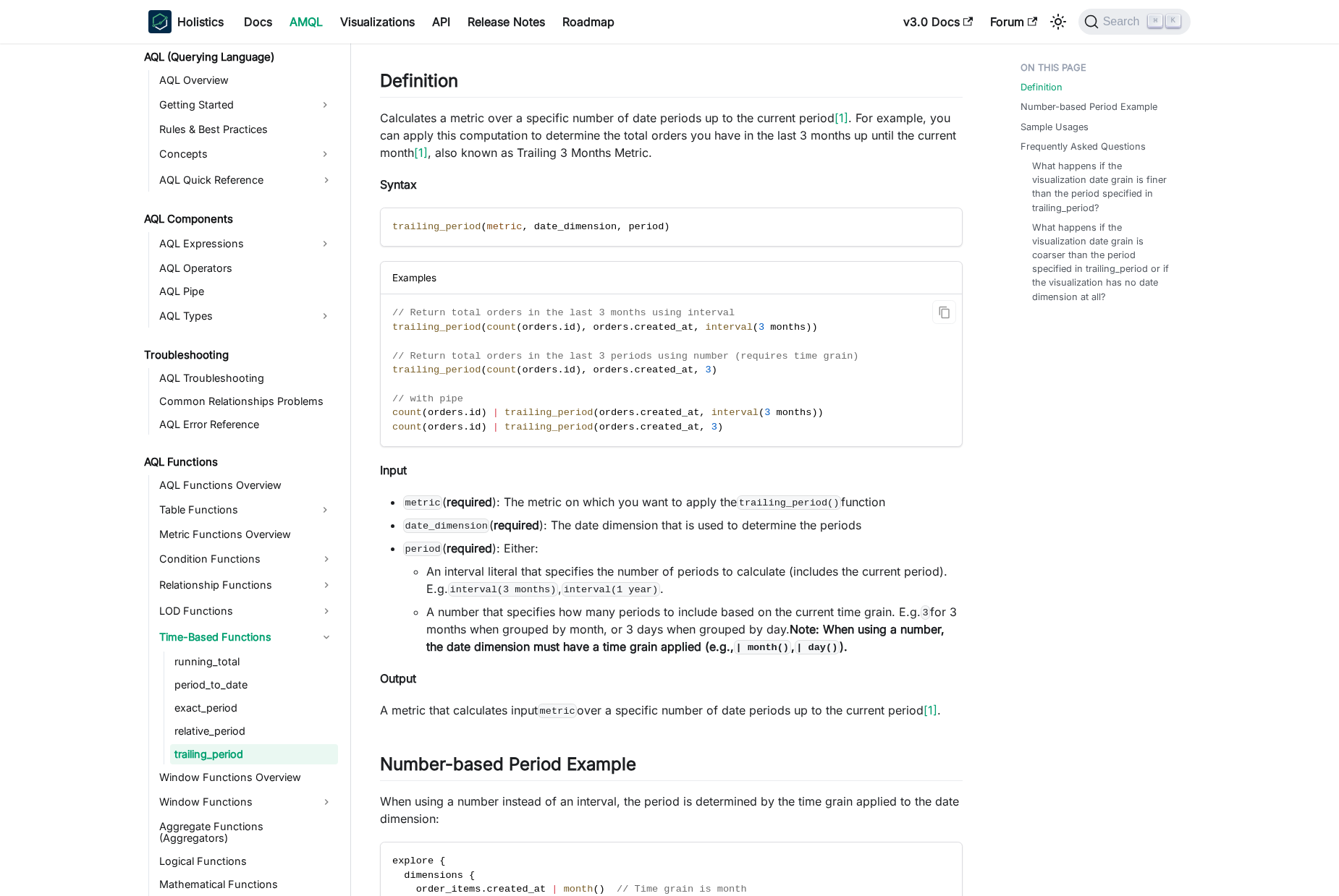
scroll to position [677, 0]
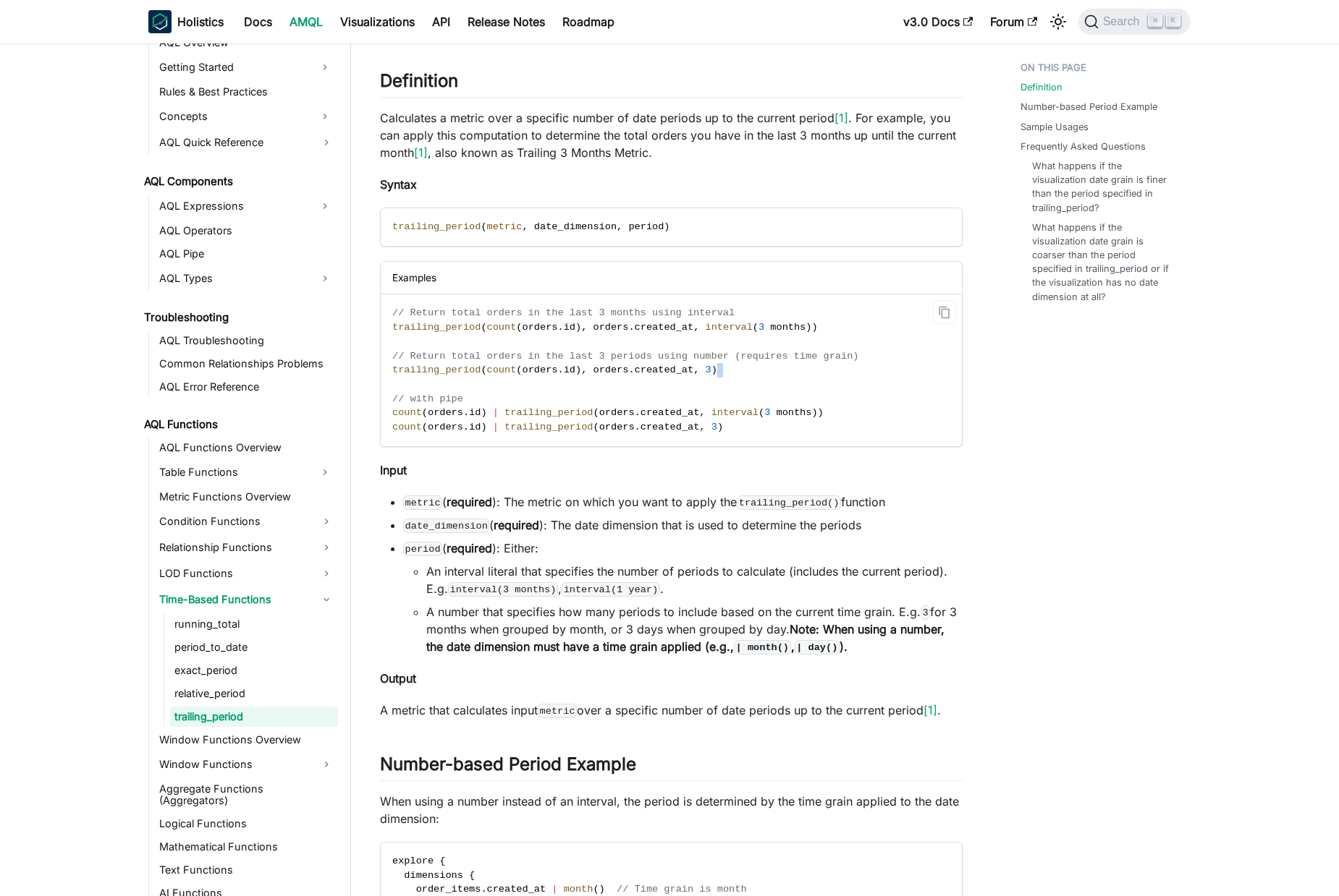
drag, startPoint x: 553, startPoint y: 379, endPoint x: 745, endPoint y: 370, distance: 192.2
click at [718, 370] on code "// Return total orders in the last 3 months using interval trailing_period ( co…" at bounding box center [670, 370] width 579 height 151
